Goal: Task Accomplishment & Management: Use online tool/utility

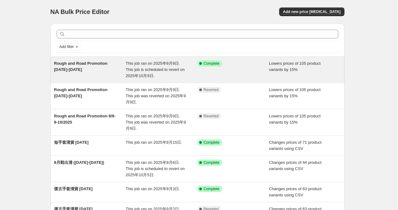
click at [75, 65] on span "Rough and Road Promotion [DATE]-[DATE]" at bounding box center [81, 66] width 54 height 11
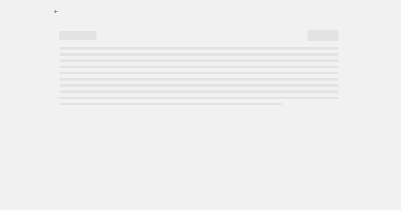
select select "percentage"
select select "no_change"
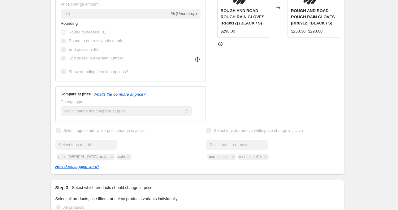
scroll to position [254, 0]
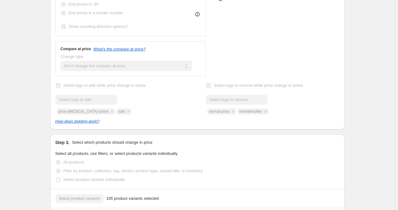
click at [138, 120] on div "How does tagging work?" at bounding box center [197, 121] width 284 height 6
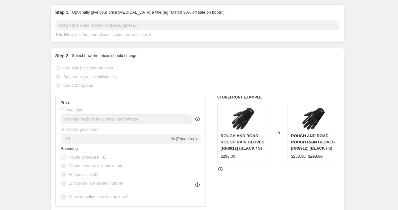
scroll to position [0, 0]
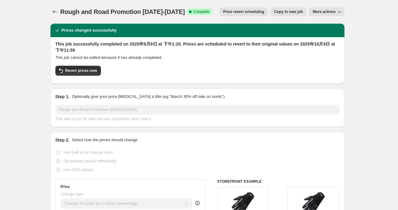
click at [335, 12] on span "More actions" at bounding box center [324, 11] width 23 height 5
click at [298, 12] on span "Copy to new job" at bounding box center [288, 11] width 29 height 5
select select "percentage"
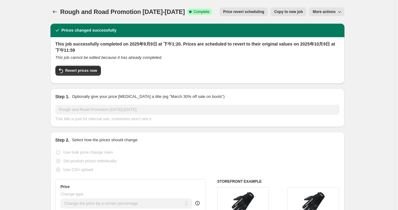
select select "no_change"
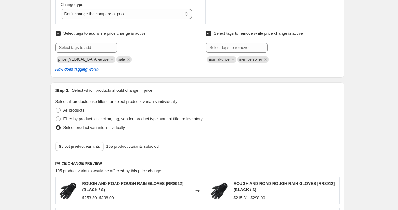
scroll to position [242, 0]
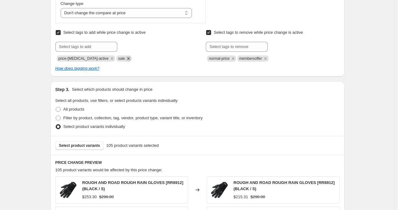
click at [126, 57] on icon "Remove sale" at bounding box center [129, 59] width 6 height 6
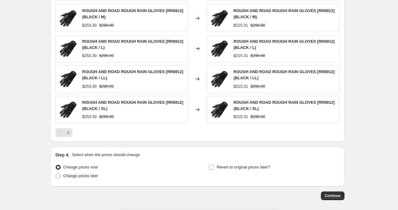
scroll to position [472, 0]
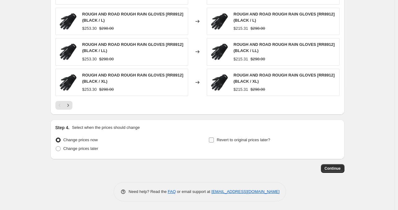
click at [214, 141] on span at bounding box center [212, 140] width 6 height 6
click at [214, 141] on input "Revert to original prices later?" at bounding box center [211, 139] width 5 height 5
checkbox input "true"
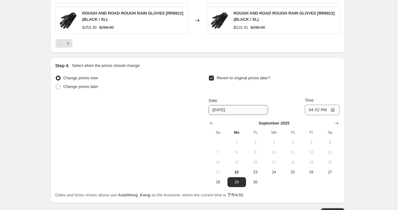
scroll to position [546, 0]
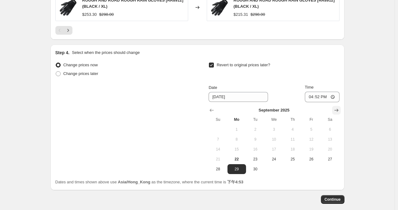
click at [335, 110] on icon "Show next month, October 2025" at bounding box center [336, 110] width 6 height 6
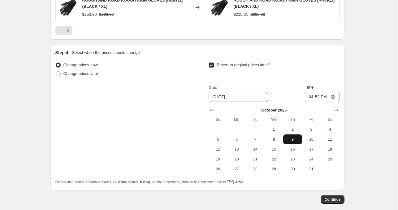
click at [293, 140] on span "9" at bounding box center [293, 139] width 14 height 5
type input "10/9/2025"
click at [328, 96] on input "16:52" at bounding box center [322, 97] width 35 height 11
click at [320, 97] on input "16:52" at bounding box center [322, 97] width 35 height 11
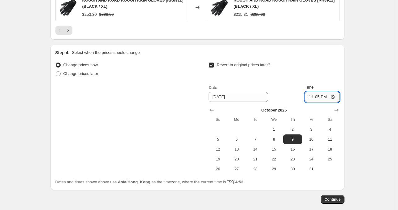
type input "23:59"
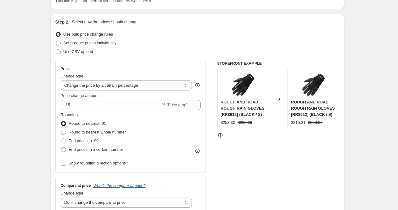
scroll to position [0, 0]
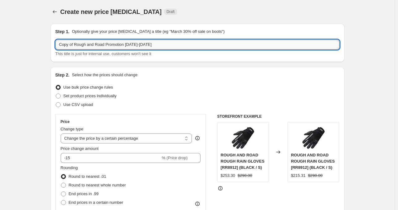
click at [74, 44] on input "Copy of Rough and Road Promotion 9/9-9/10/2025" at bounding box center [197, 45] width 284 height 10
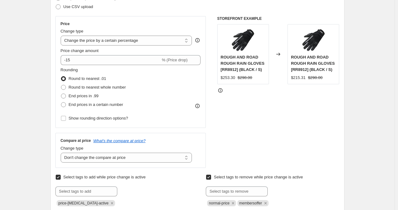
scroll to position [98, 0]
type input "Rough and Road Promotion [DATE]-[DATE]"
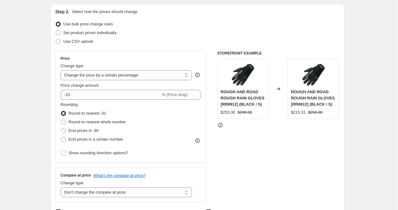
scroll to position [50, 0]
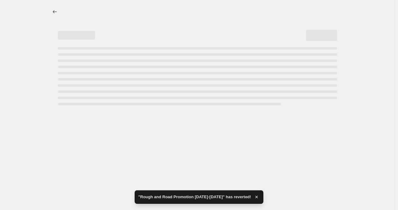
select select "percentage"
select select "no_change"
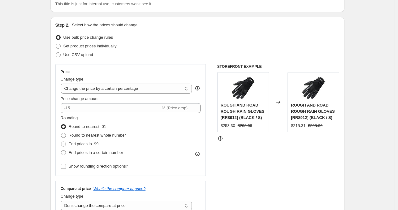
scroll to position [0, 0]
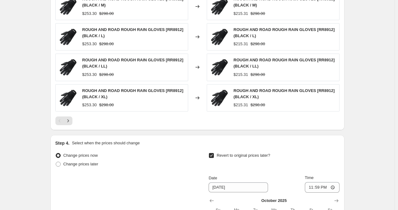
scroll to position [577, 0]
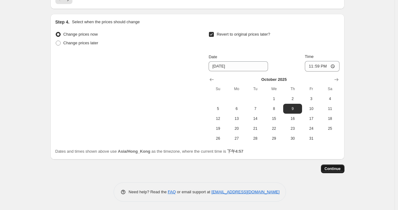
click at [337, 169] on span "Continue" at bounding box center [333, 168] width 16 height 5
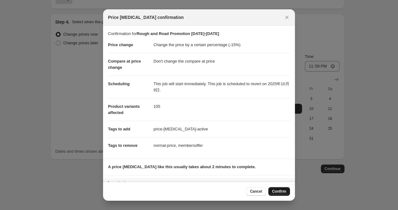
click at [278, 195] on button "Confirm" at bounding box center [279, 191] width 22 height 9
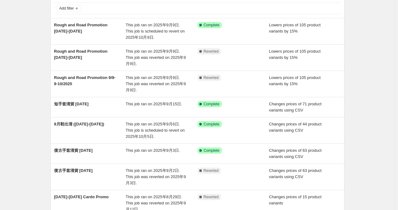
scroll to position [38, 0]
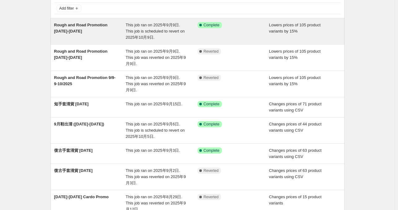
click at [84, 27] on span "Rough and Road Promotion [DATE]-[DATE]" at bounding box center [81, 28] width 54 height 11
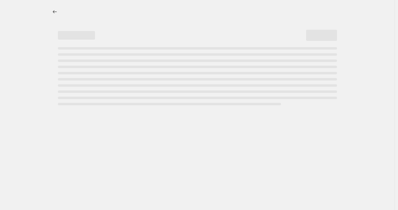
select select "percentage"
select select "no_change"
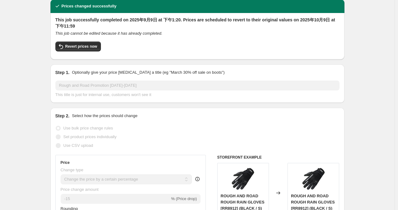
scroll to position [19, 0]
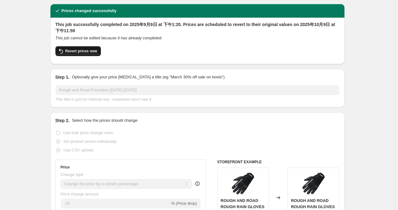
click at [78, 54] on button "Revert prices now" at bounding box center [77, 51] width 45 height 10
checkbox input "false"
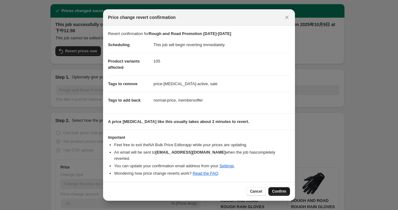
click at [285, 189] on span "Confirm" at bounding box center [279, 191] width 14 height 5
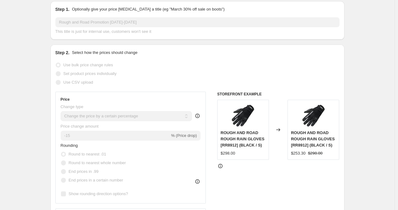
scroll to position [0, 0]
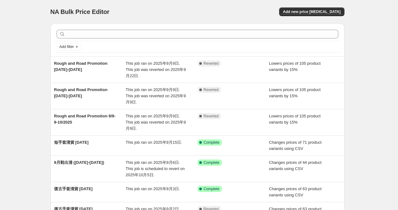
click at [33, 90] on div "NA Bulk Price Editor. This page is ready NA Bulk Price Editor Add new price cha…" at bounding box center [197, 184] width 395 height 368
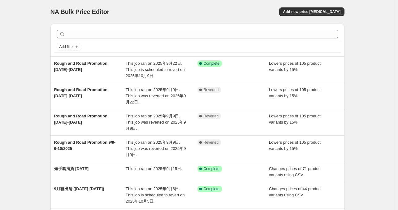
click at [29, 56] on div "NA Bulk Price Editor. This page is ready NA Bulk Price Editor Add new price cha…" at bounding box center [197, 184] width 395 height 368
click at [18, 42] on div "NA Bulk Price Editor. This page is ready NA Bulk Price Editor Add new price [ME…" at bounding box center [197, 184] width 395 height 368
